Goal: Find contact information: Find contact information

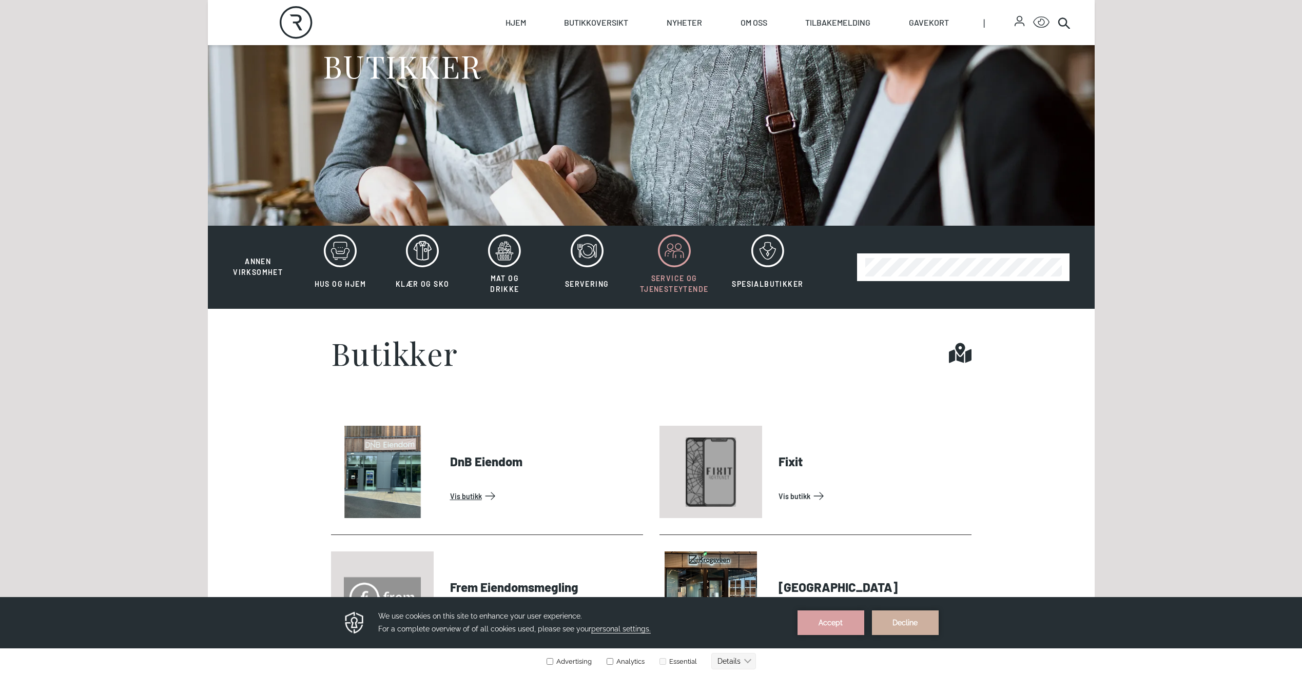
scroll to position [154, 0]
click at [239, 270] on span "Annen virksomhet" at bounding box center [258, 267] width 50 height 19
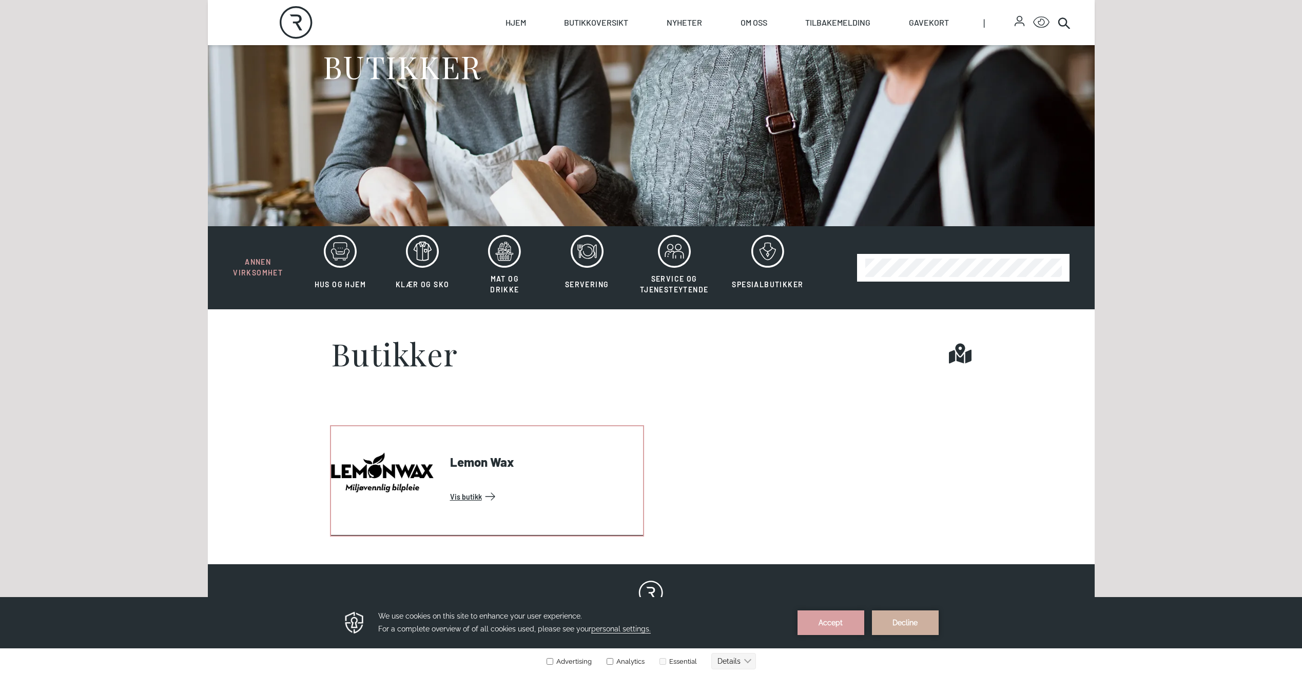
click at [450, 488] on link "Vis butikk" at bounding box center [544, 496] width 189 height 16
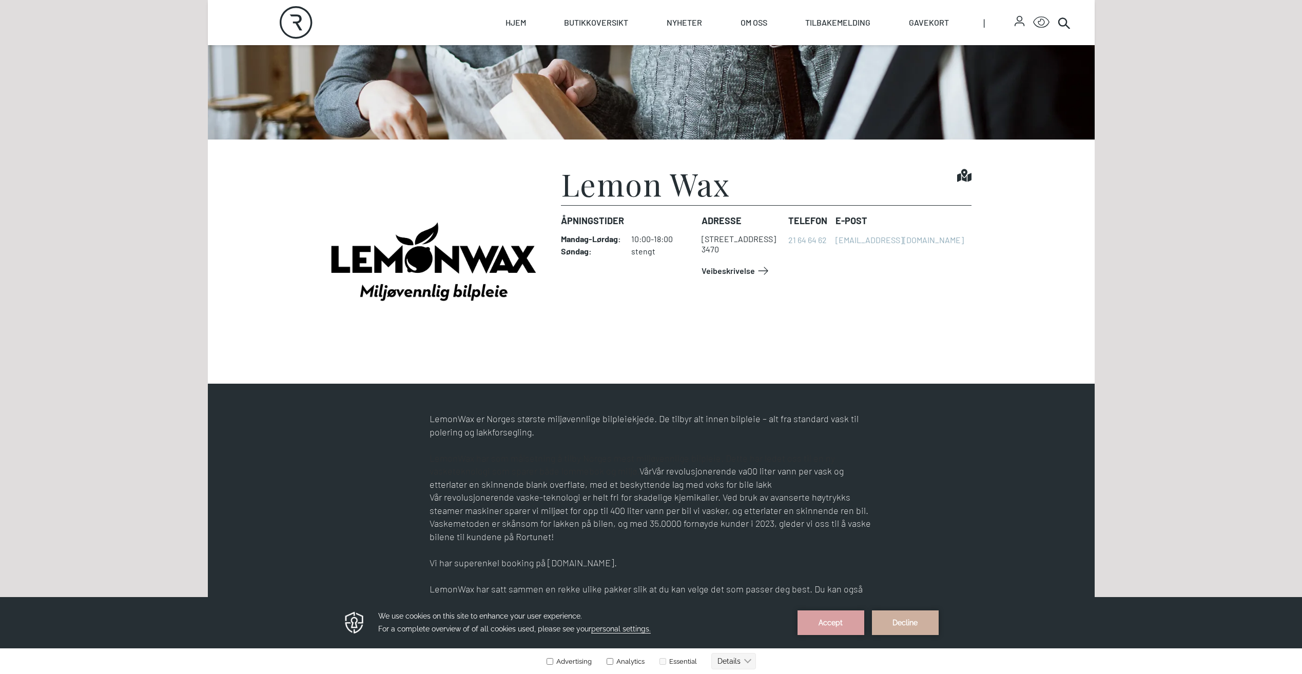
scroll to position [257, 0]
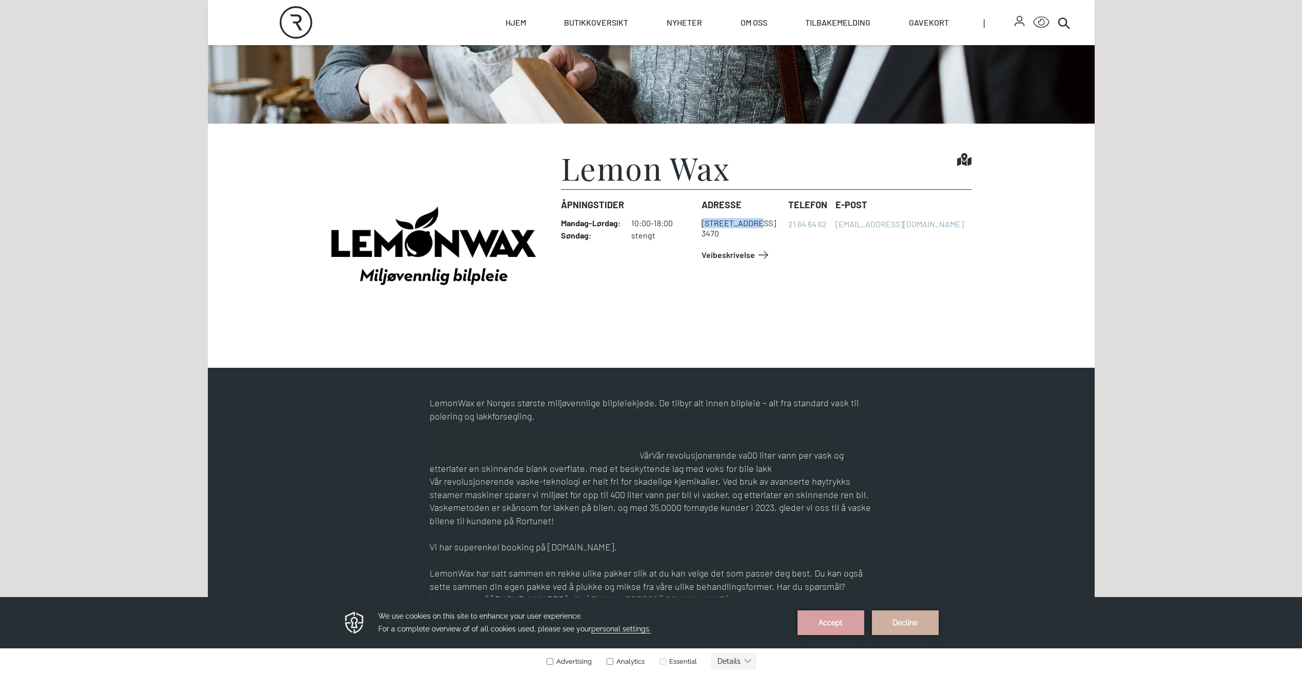
drag, startPoint x: 751, startPoint y: 223, endPoint x: 698, endPoint y: 226, distance: 52.9
click at [698, 226] on dl "Åpningstider Mandag - Lørdag : 10:00-18:00 Søndag : stengt Adresse [STREET_ADDR…" at bounding box center [766, 230] width 410 height 82
copy div "[STREET_ADDRESS]"
